Goal: Task Accomplishment & Management: Manage account settings

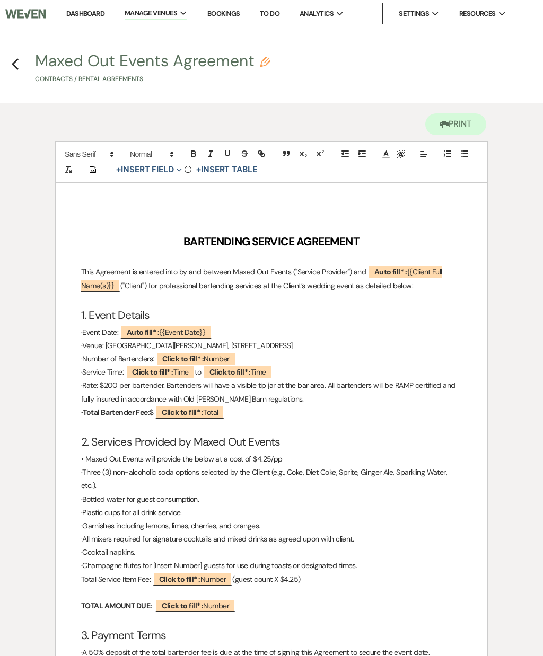
click at [16, 64] on icon "Previous" at bounding box center [15, 64] width 8 height 13
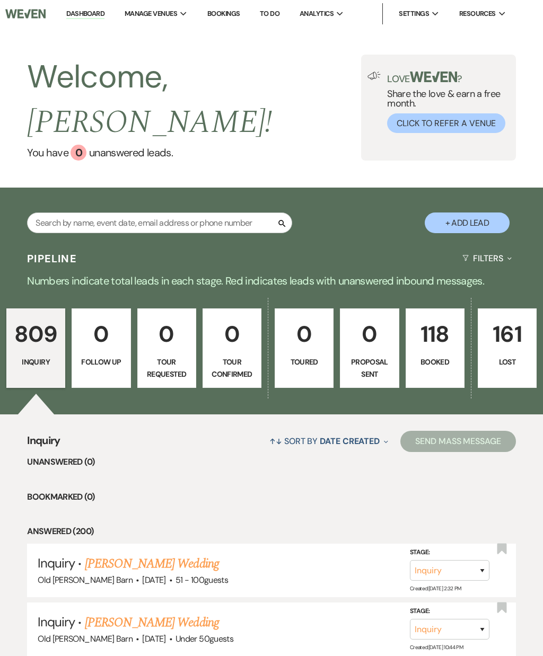
click at [448, 317] on p "118" at bounding box center [435, 335] width 45 height 36
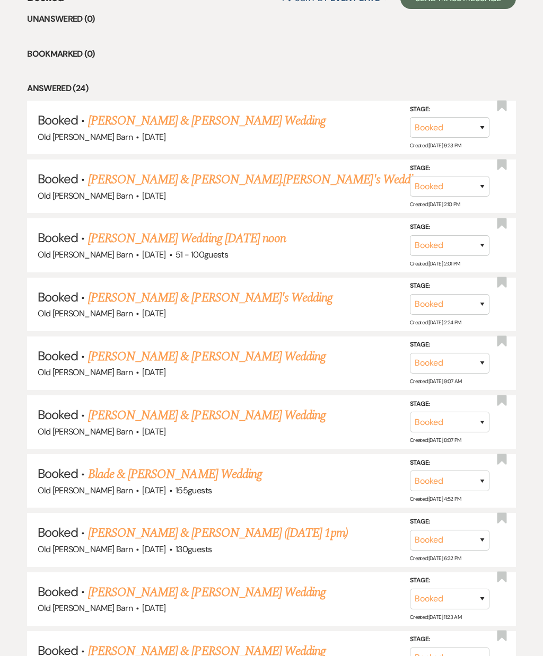
scroll to position [443, 0]
click at [262, 347] on link "[PERSON_NAME] & [PERSON_NAME] Wedding" at bounding box center [207, 356] width 238 height 19
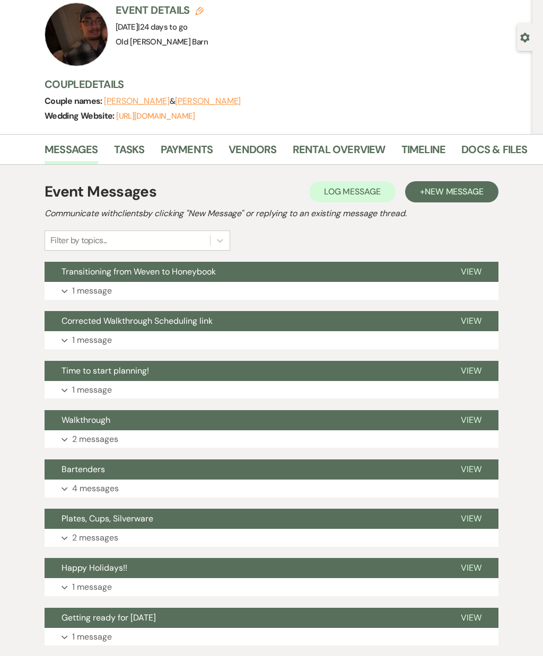
scroll to position [72, 0]
click at [475, 375] on button "View" at bounding box center [471, 371] width 55 height 20
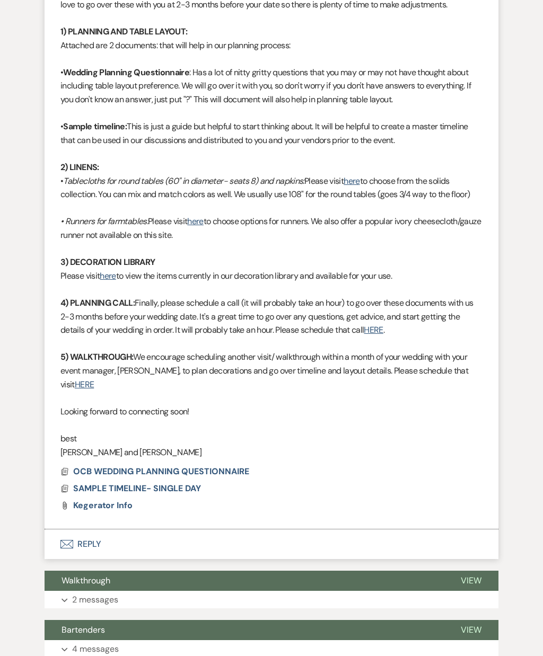
click at [225, 467] on span "OCB WEDDING PLANNING QUESTIONNAIRE" at bounding box center [161, 472] width 176 height 11
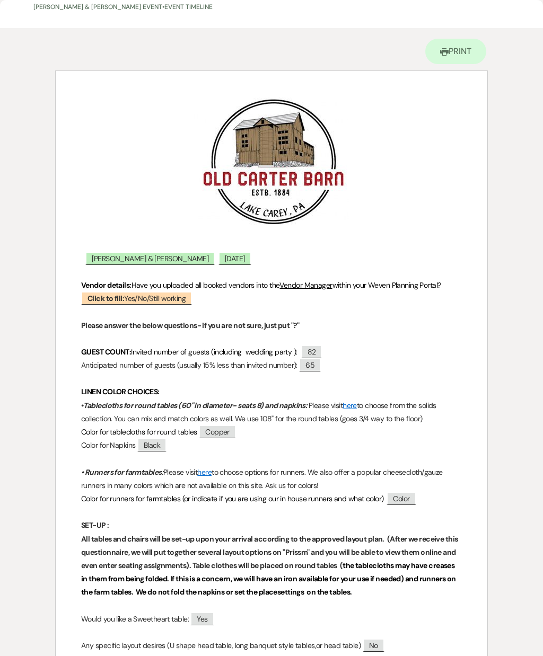
scroll to position [49, 0]
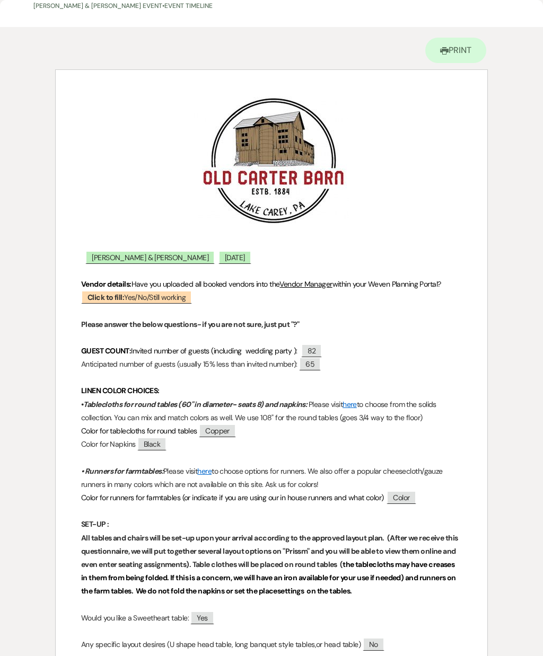
click at [321, 370] on span "65" at bounding box center [310, 363] width 22 height 13
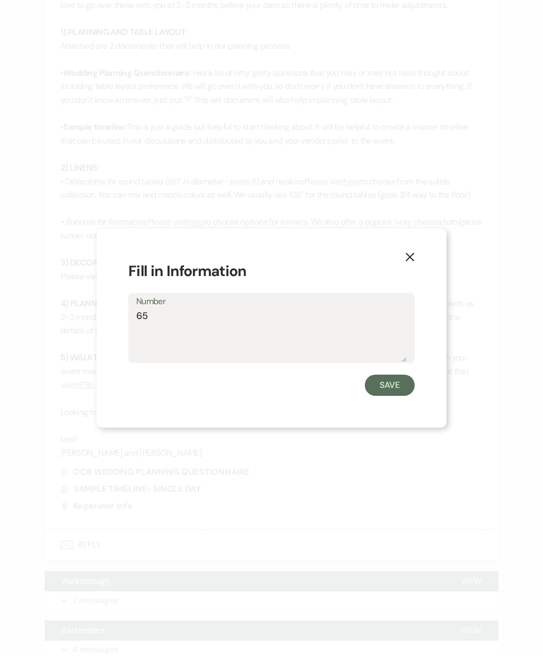
click at [313, 346] on textarea "65" at bounding box center [271, 335] width 270 height 53
type textarea "6"
click at [338, 345] on textarea "Number" at bounding box center [271, 335] width 270 height 53
click at [332, 342] on textarea "Number" at bounding box center [271, 335] width 270 height 53
click at [332, 362] on textarea "Number" at bounding box center [271, 335] width 270 height 53
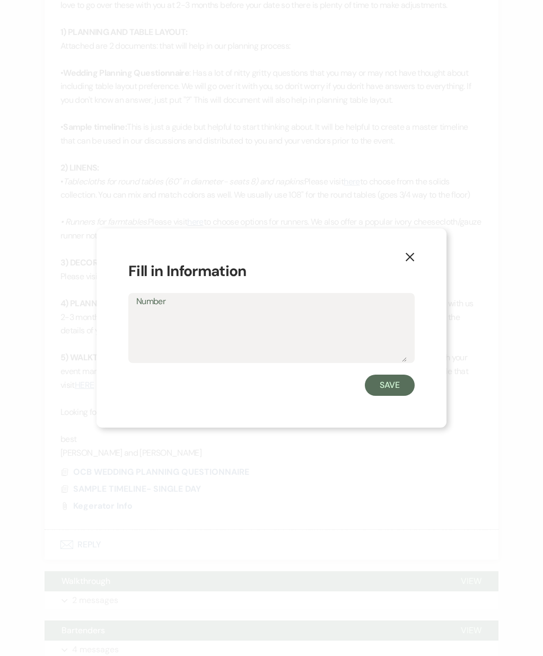
click at [411, 262] on icon "X" at bounding box center [410, 257] width 10 height 10
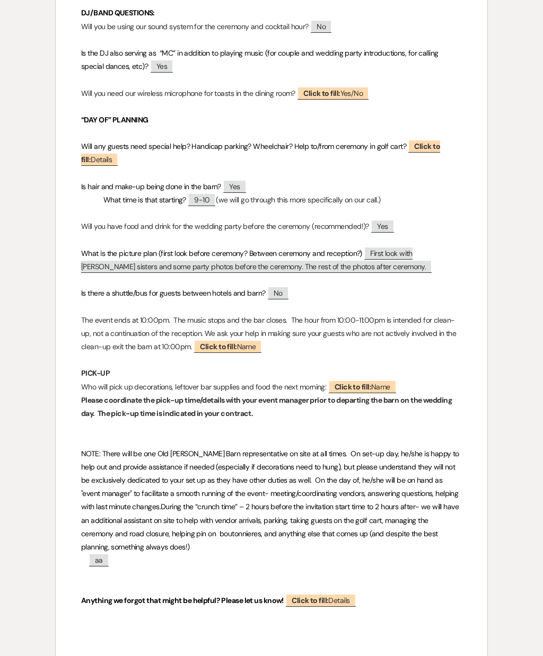
scroll to position [0, 0]
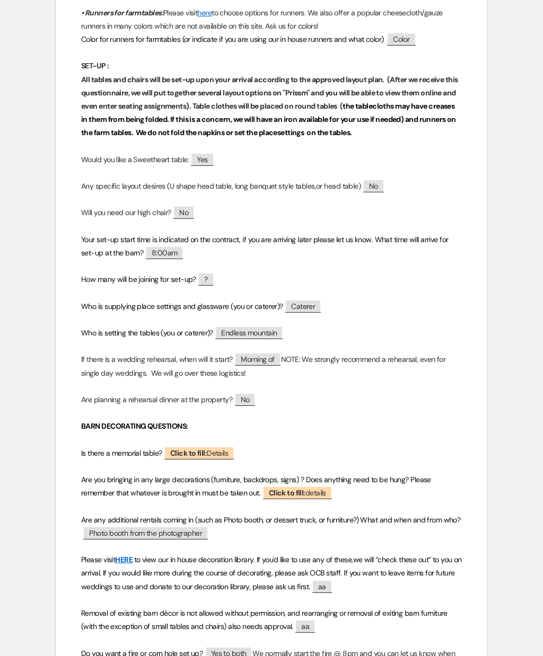
click at [371, 142] on p at bounding box center [271, 145] width 381 height 13
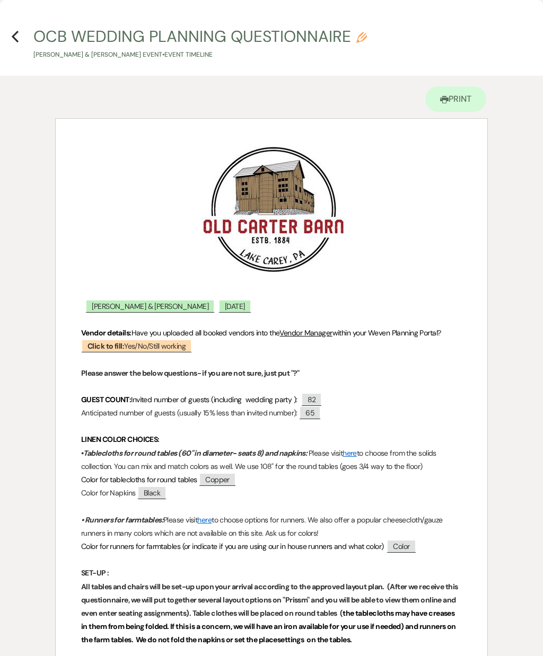
click at [25, 37] on h4 "Previous OCB WEDDING PLANNING QUESTIONNAIRE Pencil [PERSON_NAME] & [PERSON_NAME…" at bounding box center [271, 42] width 543 height 34
click at [15, 42] on icon "Previous" at bounding box center [15, 36] width 8 height 13
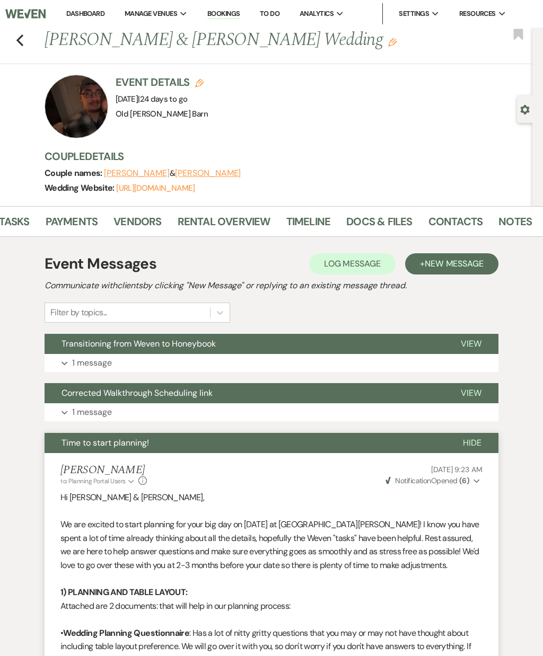
scroll to position [0, 115]
click at [512, 217] on link "Notes" at bounding box center [515, 224] width 33 height 23
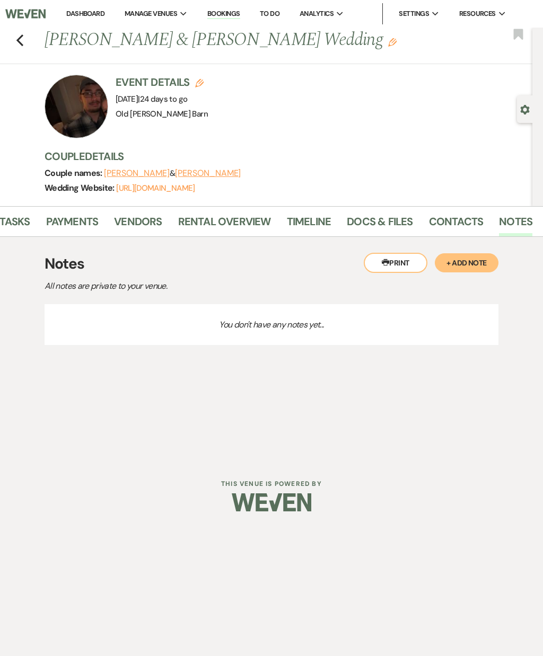
click at [23, 45] on use "button" at bounding box center [19, 40] width 7 height 12
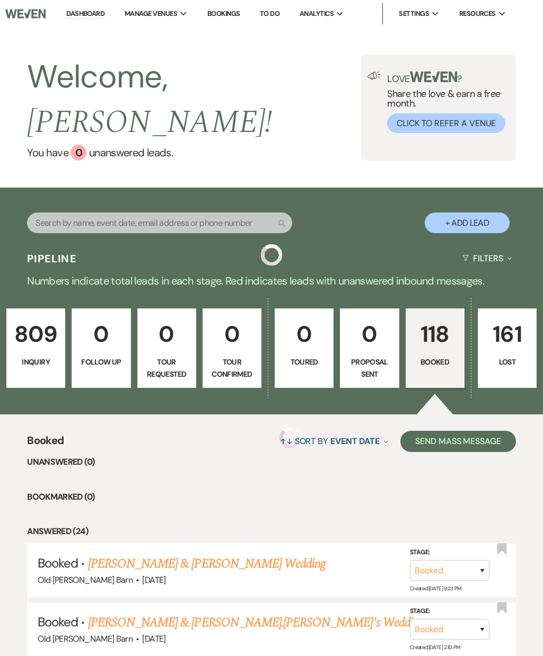
scroll to position [487, 0]
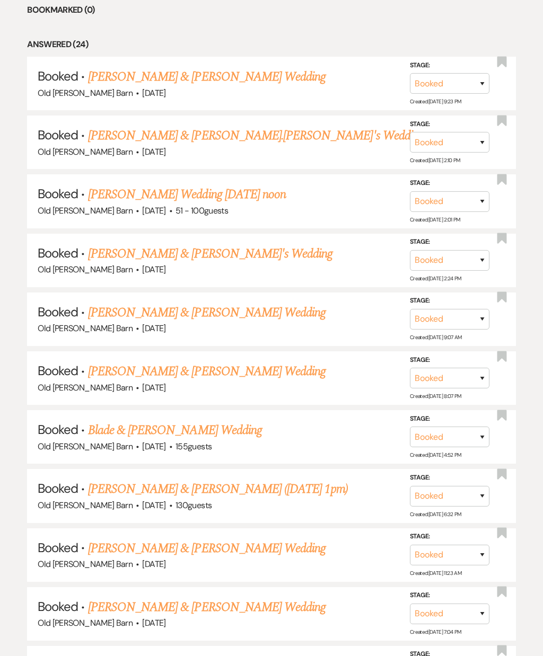
click at [289, 303] on link "[PERSON_NAME] & [PERSON_NAME] Wedding" at bounding box center [207, 312] width 238 height 19
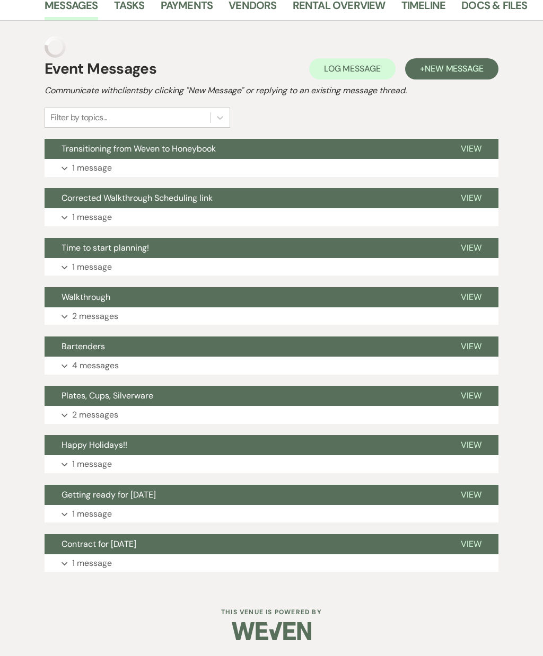
scroll to position [191, 0]
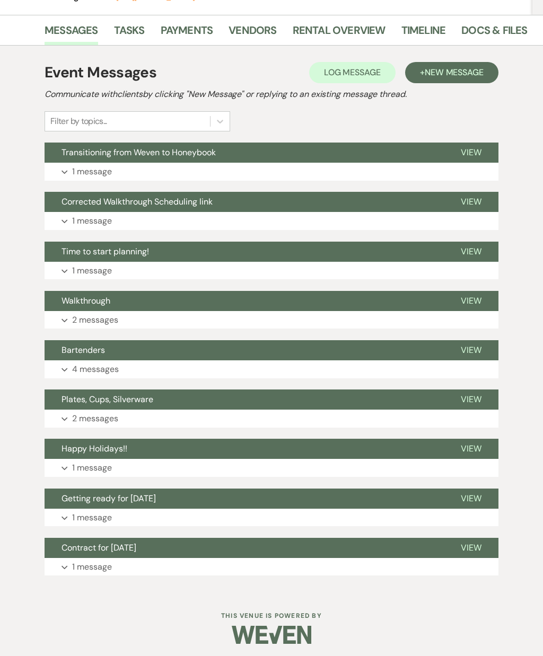
click at [478, 297] on span "View" at bounding box center [471, 300] width 21 height 11
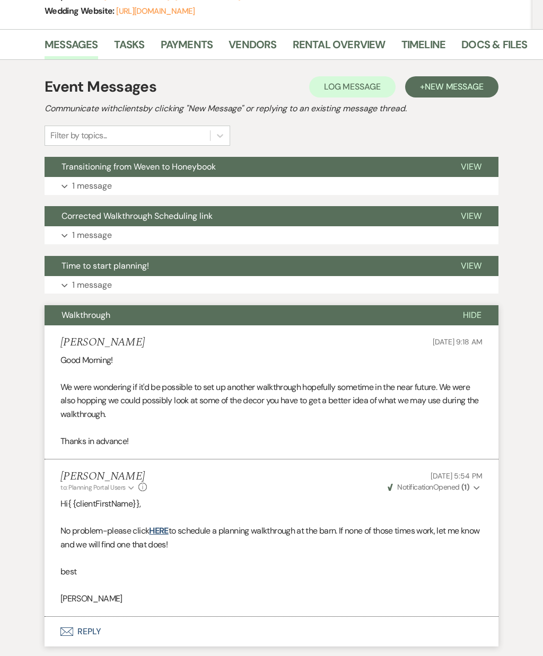
scroll to position [172, 0]
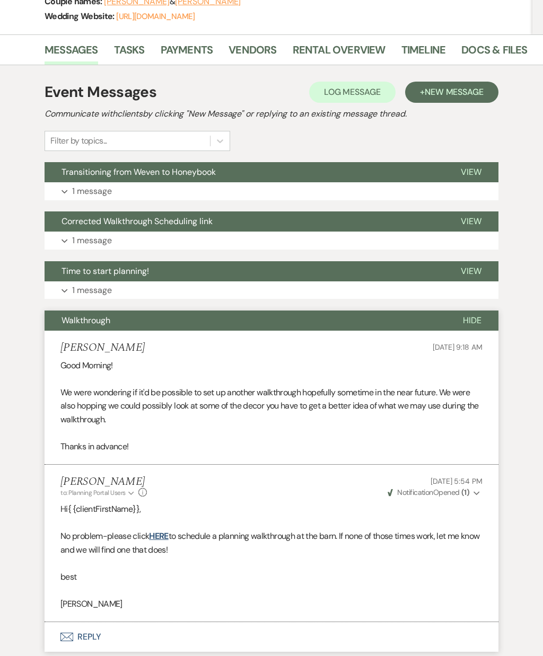
click at [474, 273] on span "View" at bounding box center [471, 271] width 21 height 11
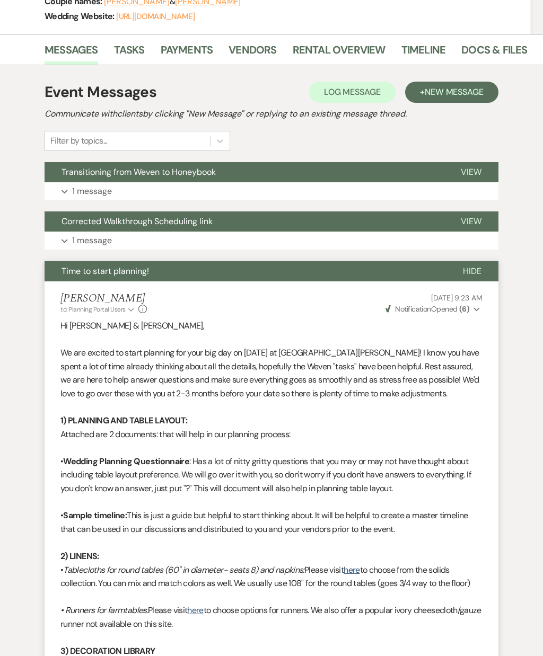
click at [471, 223] on span "View" at bounding box center [471, 221] width 21 height 11
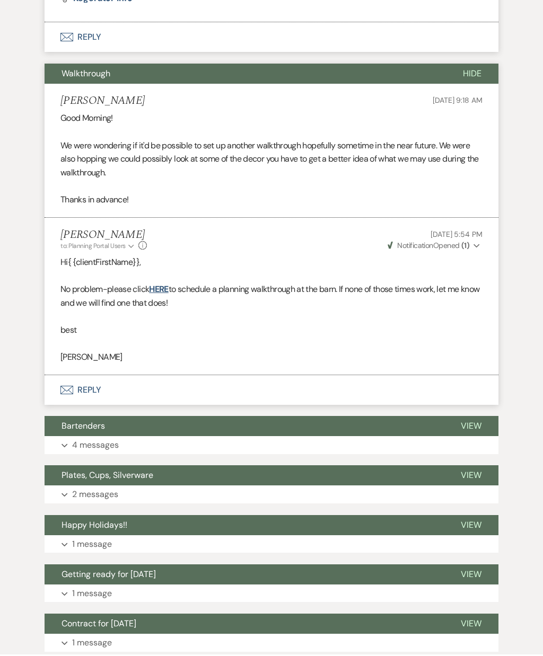
scroll to position [1291, 0]
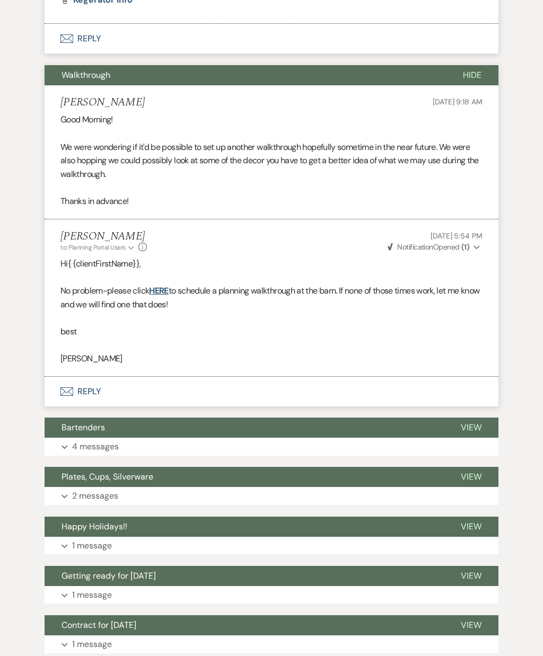
click at [478, 422] on span "View" at bounding box center [471, 427] width 21 height 11
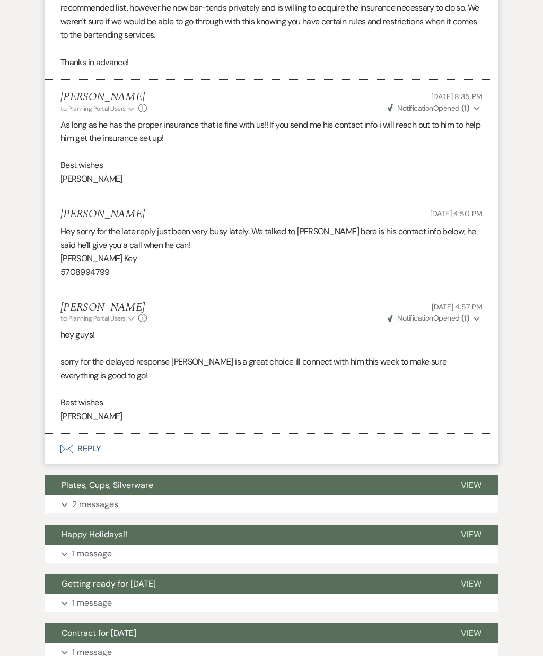
scroll to position [1815, 0]
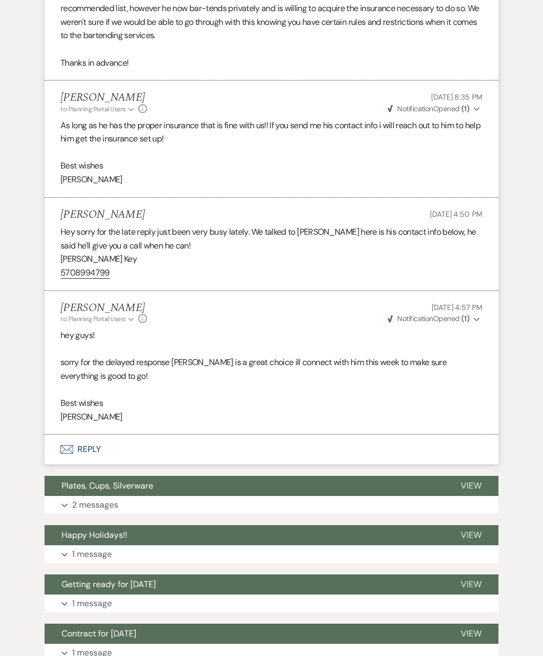
click at [473, 579] on span "View" at bounding box center [471, 584] width 21 height 11
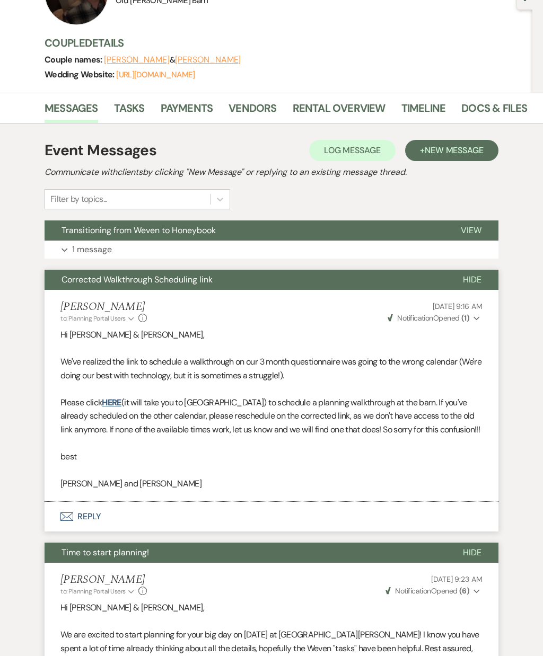
scroll to position [0, 0]
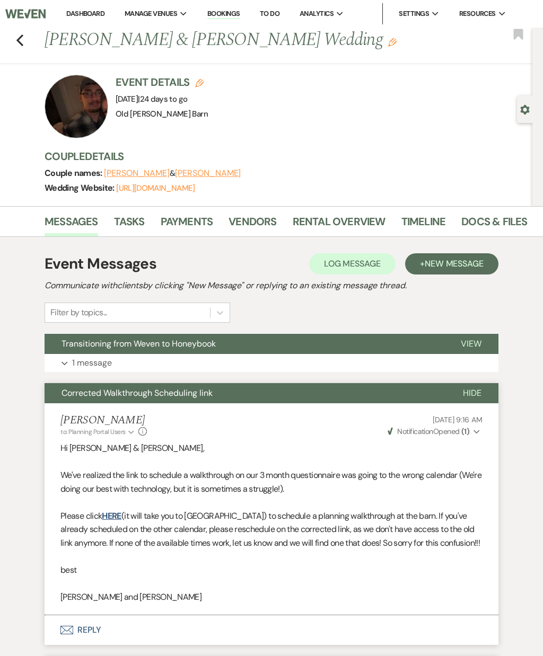
click at [22, 34] on use "button" at bounding box center [19, 40] width 7 height 12
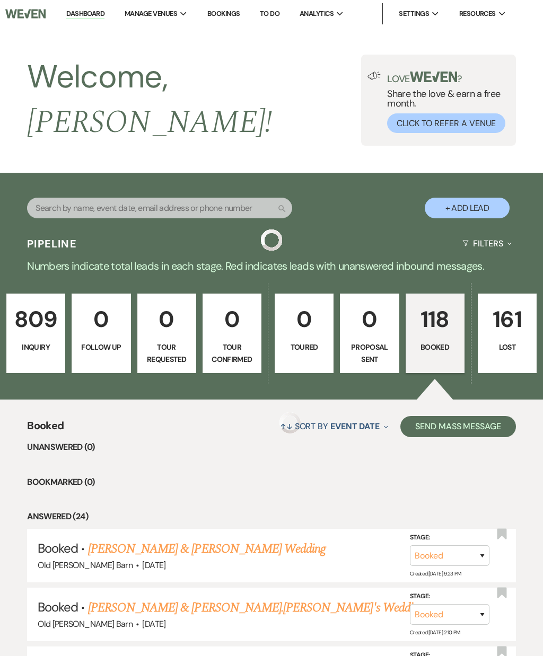
scroll to position [487, 0]
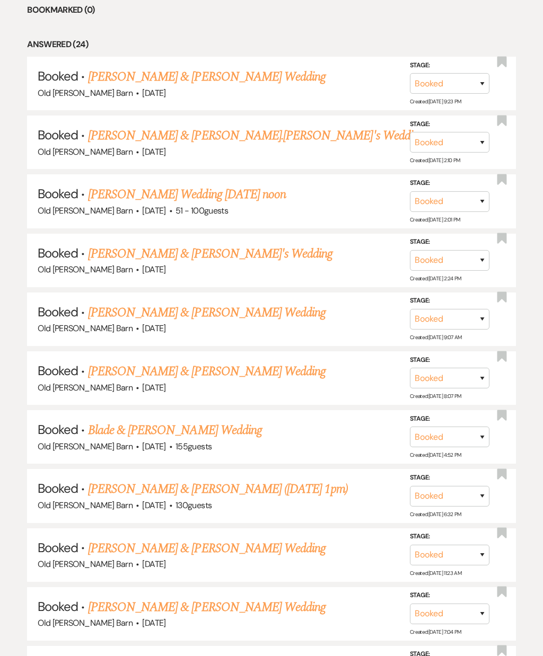
click at [127, 303] on link "[PERSON_NAME] & [PERSON_NAME] Wedding" at bounding box center [207, 312] width 238 height 19
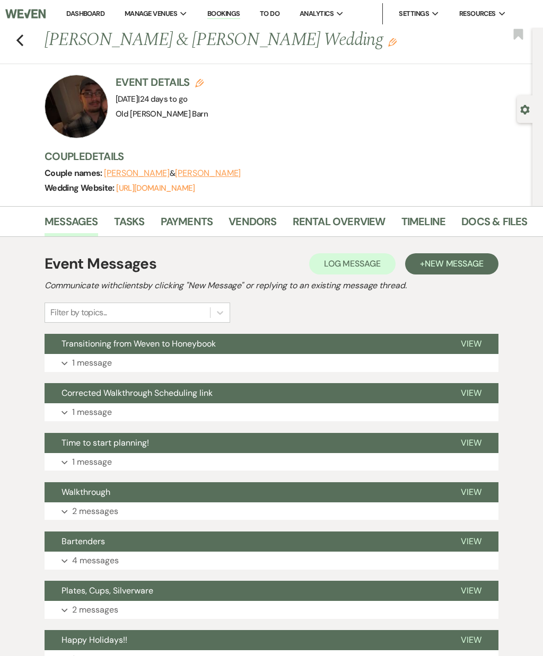
click at [494, 225] on link "Docs & Files" at bounding box center [494, 224] width 66 height 23
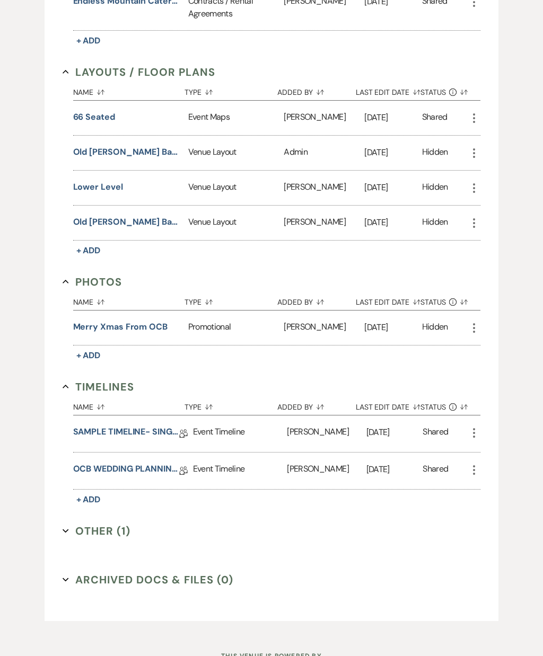
scroll to position [480, 0]
click at [89, 524] on button "Other (1) Expand" at bounding box center [97, 532] width 68 height 16
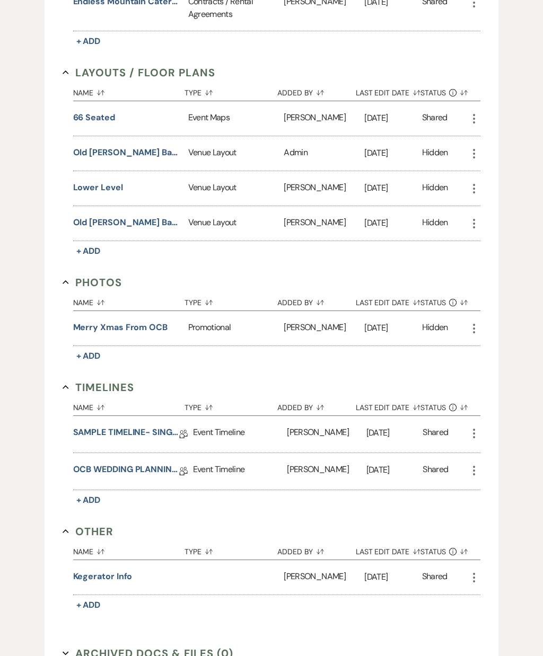
click at [114, 434] on link "SAMPLE TIMELINE- SINGLE DAY" at bounding box center [126, 434] width 106 height 16
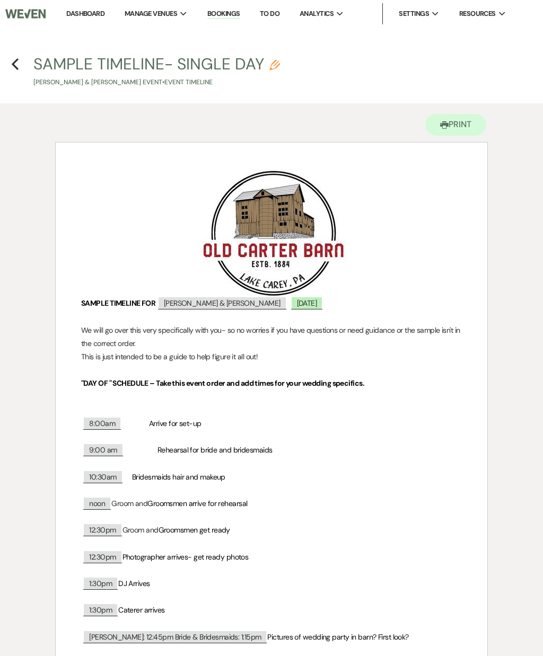
click at [15, 68] on icon "Previous" at bounding box center [15, 64] width 8 height 13
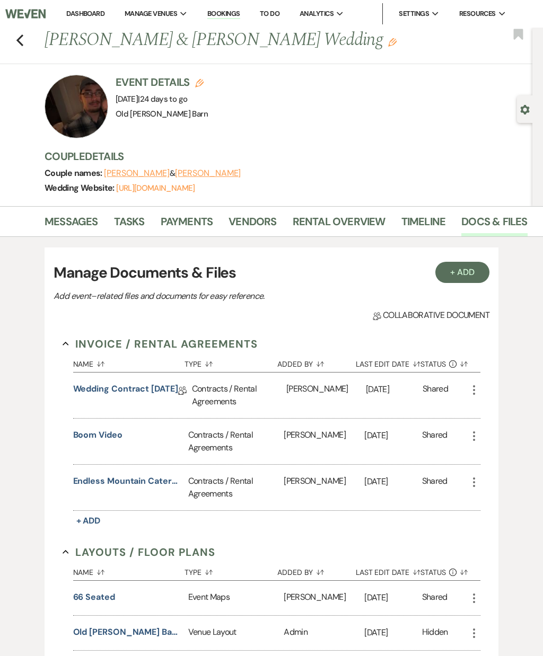
click at [23, 46] on icon "Previous" at bounding box center [20, 40] width 8 height 13
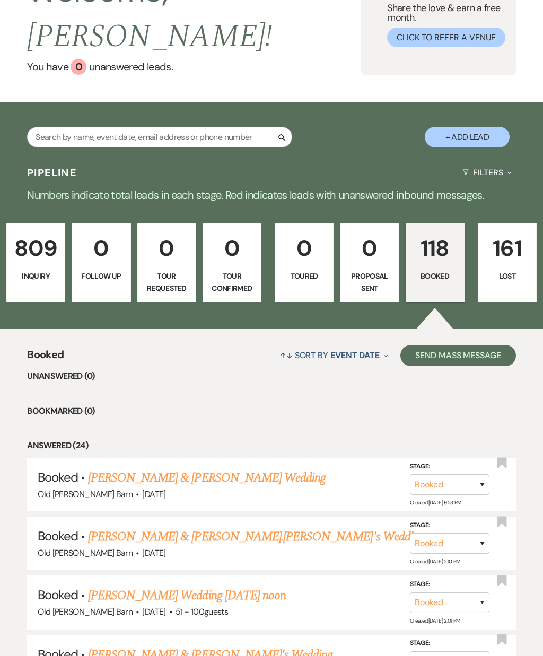
scroll to position [84, 0]
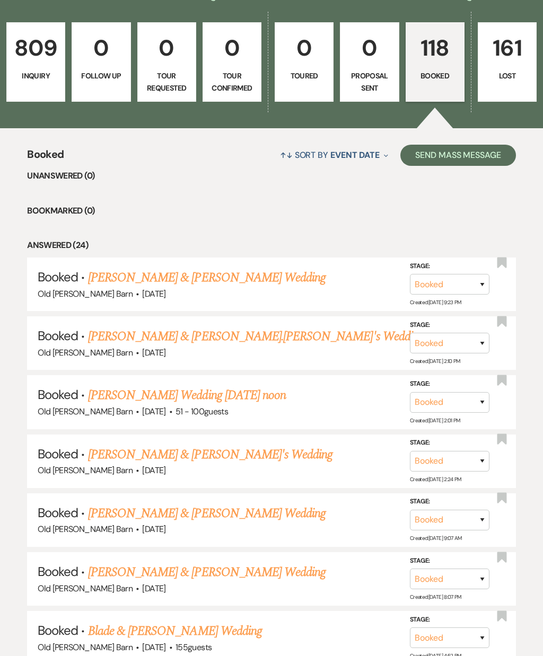
click at [305, 504] on link "[PERSON_NAME] & [PERSON_NAME] Wedding" at bounding box center [207, 513] width 238 height 19
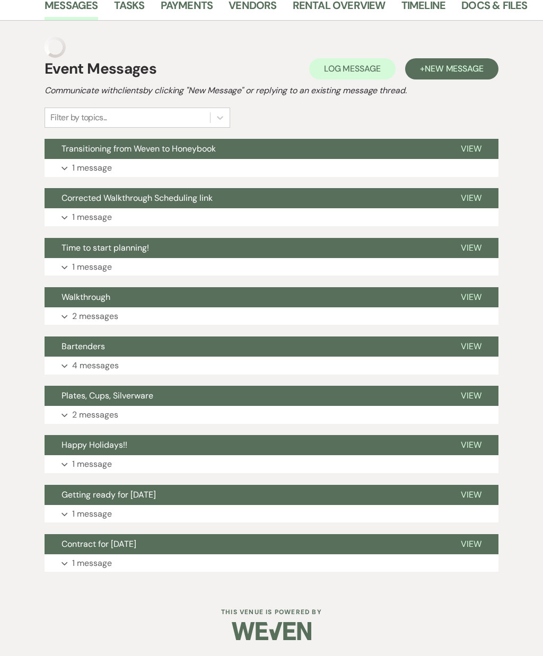
scroll to position [191, 0]
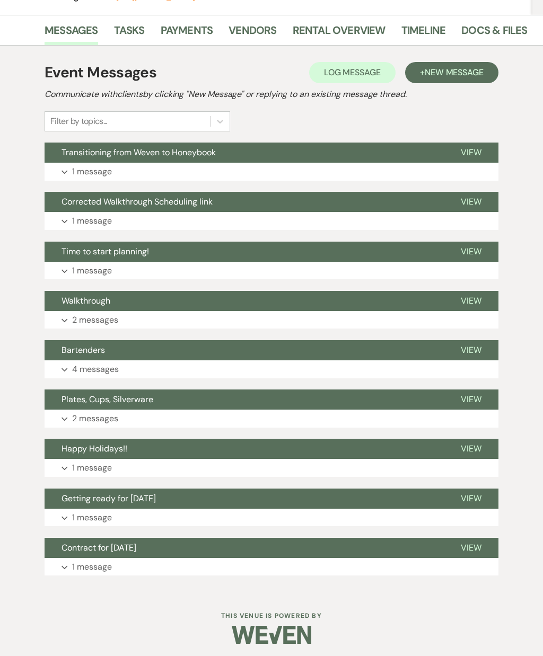
click at [494, 30] on link "Docs & Files" at bounding box center [494, 33] width 66 height 23
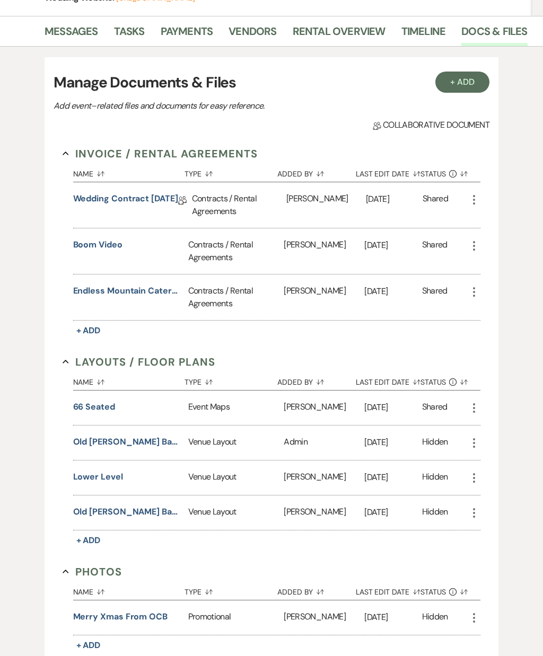
click at [111, 407] on button "66 seated" at bounding box center [94, 407] width 42 height 13
